Goal: Information Seeking & Learning: Learn about a topic

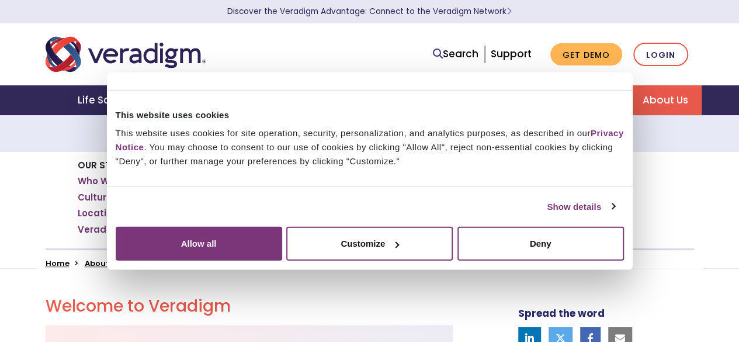
scroll to position [164, 0]
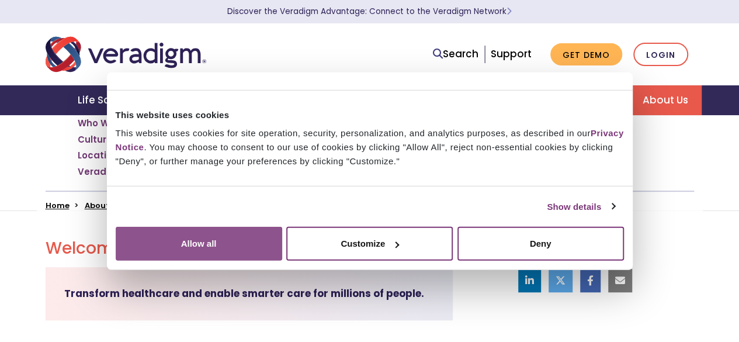
click at [282, 227] on button "Allow all" at bounding box center [199, 244] width 167 height 34
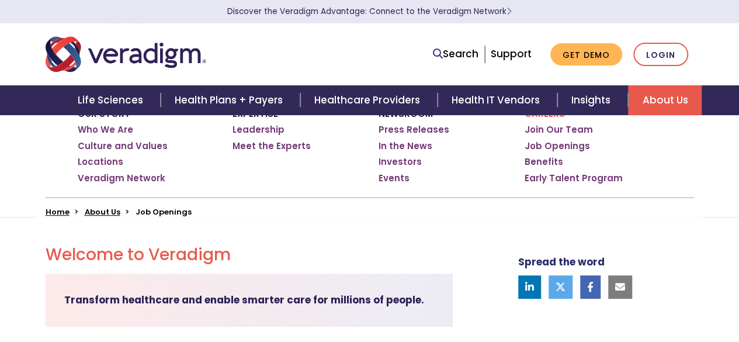
scroll to position [158, 0]
click at [553, 146] on link "Job Openings" at bounding box center [557, 146] width 65 height 12
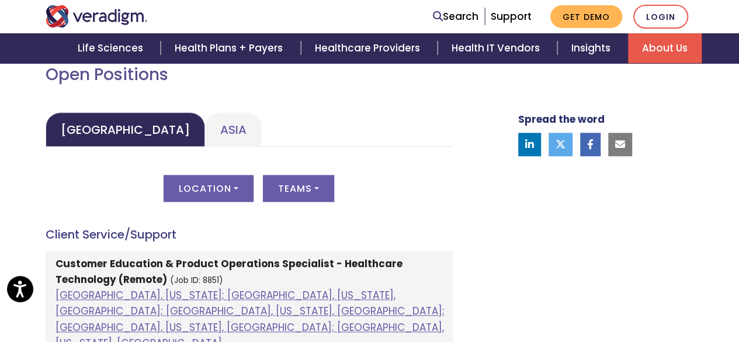
scroll to position [553, 0]
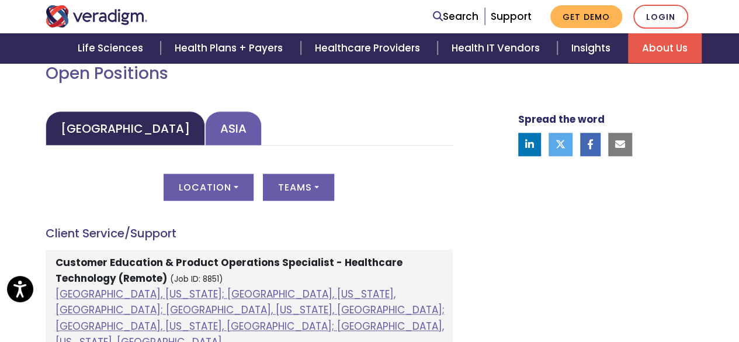
click at [205, 130] on link "Asia" at bounding box center [233, 128] width 57 height 34
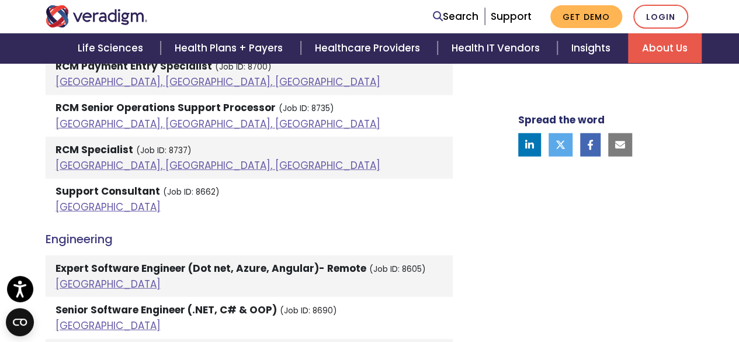
scroll to position [1403, 0]
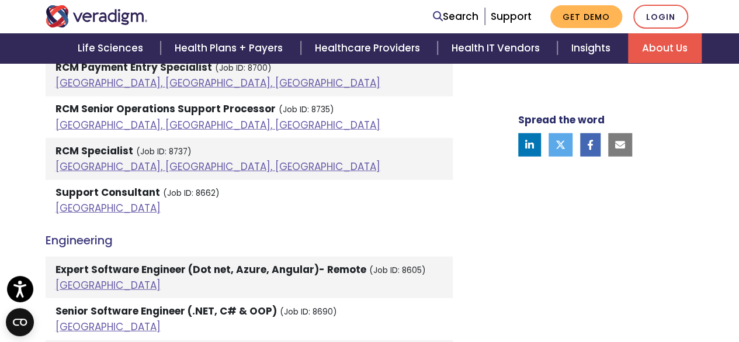
click at [125, 194] on strong "Support Consultant" at bounding box center [108, 192] width 105 height 14
click at [76, 210] on link "[GEOGRAPHIC_DATA]" at bounding box center [108, 208] width 105 height 14
click at [97, 164] on link "[GEOGRAPHIC_DATA], [GEOGRAPHIC_DATA], [GEOGRAPHIC_DATA]" at bounding box center [218, 167] width 325 height 14
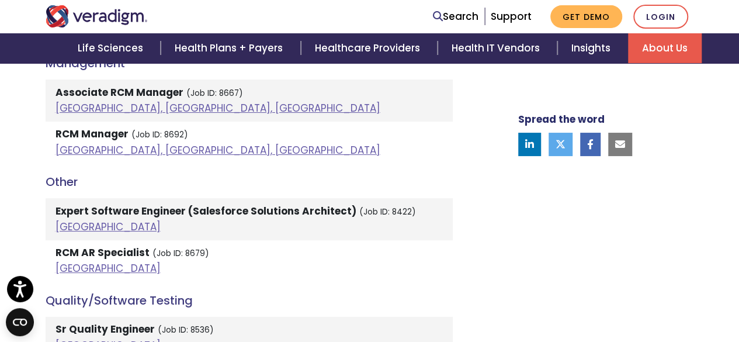
scroll to position [2225, 0]
